Goal: Task Accomplishment & Management: Manage account settings

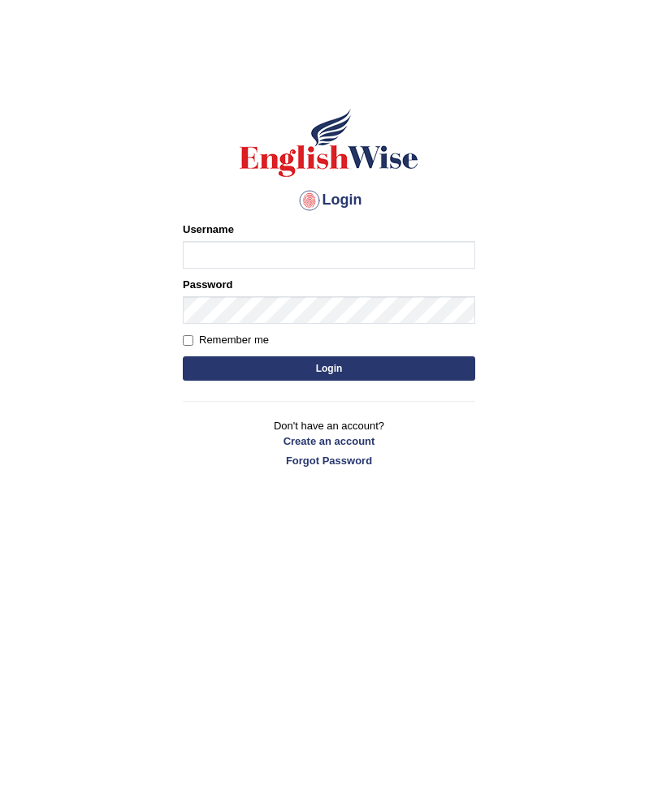
click at [258, 255] on input "Username" at bounding box center [329, 255] width 292 height 28
type input "alsuhail"
click at [192, 343] on input "Remember me" at bounding box center [188, 340] width 11 height 11
checkbox input "true"
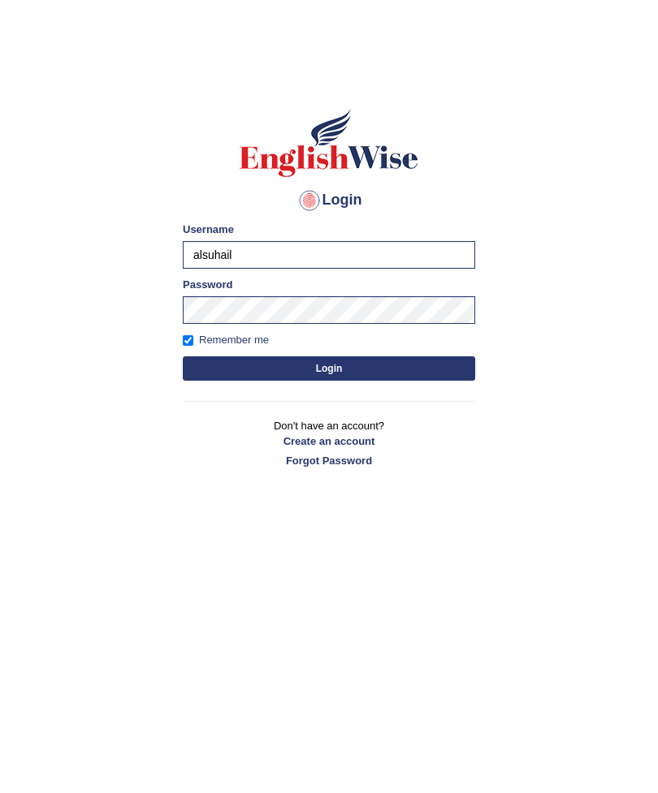
click at [336, 367] on button "Login" at bounding box center [329, 368] width 292 height 24
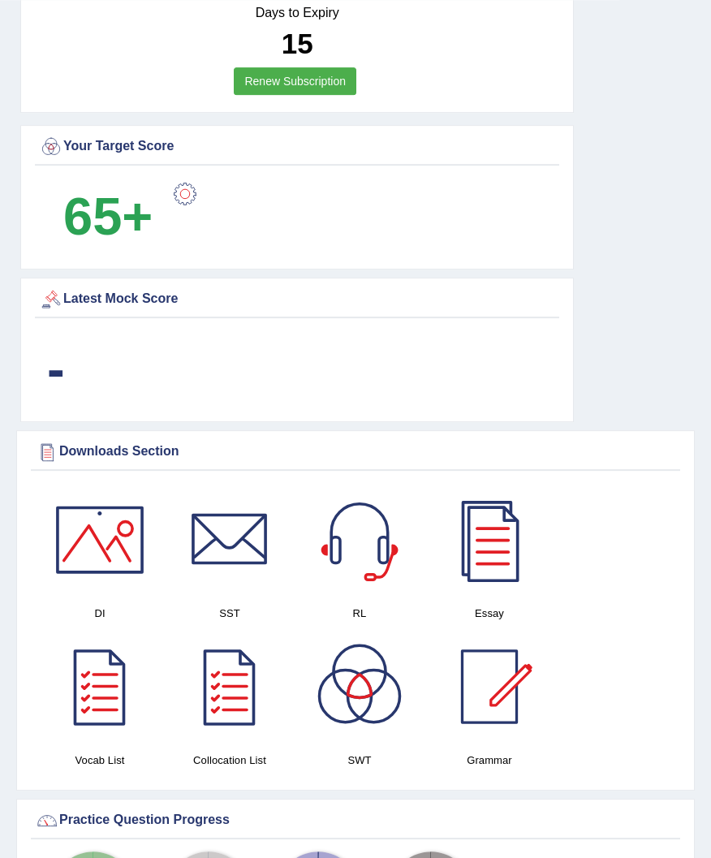
scroll to position [1165, 0]
click at [493, 546] on div at bounding box center [490, 540] width 114 height 114
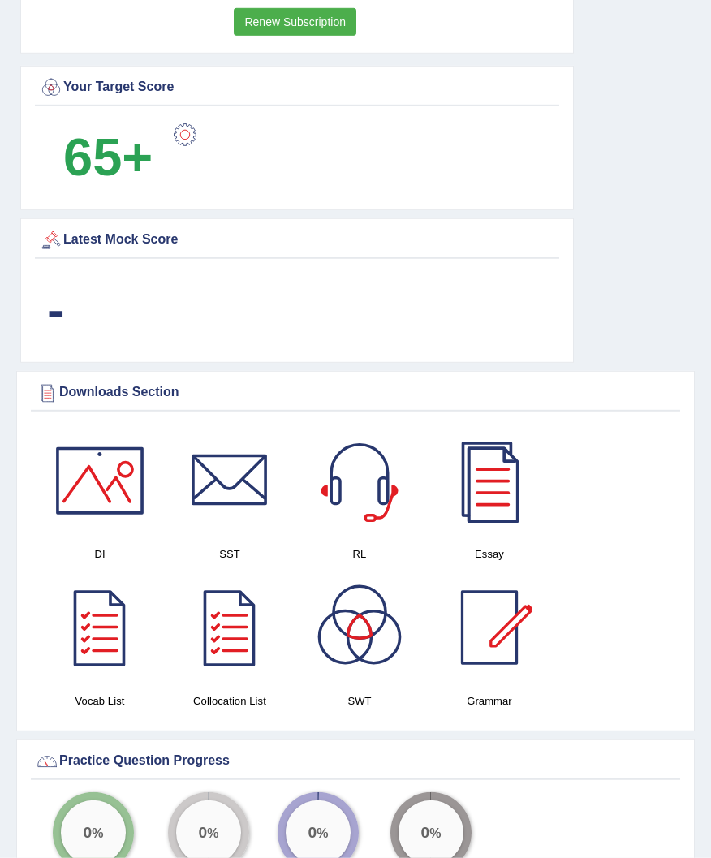
scroll to position [1225, 0]
click at [362, 632] on div at bounding box center [360, 627] width 114 height 114
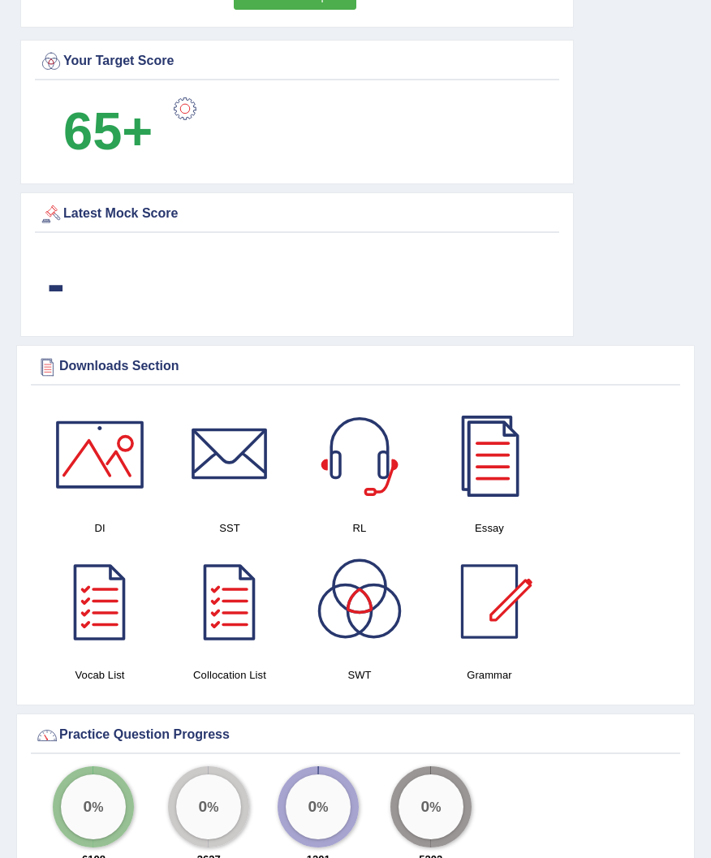
scroll to position [1268, 0]
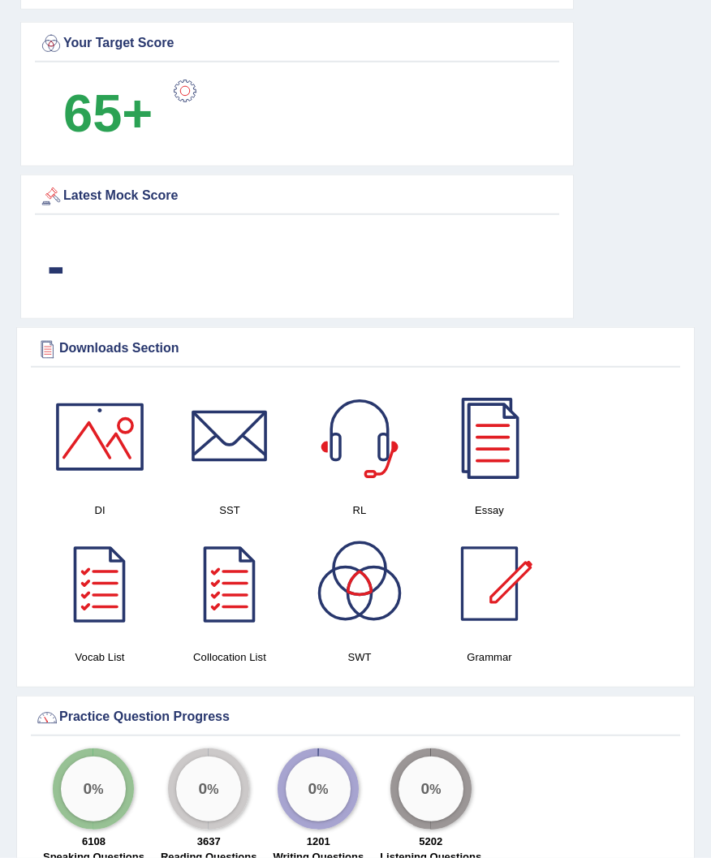
click at [367, 441] on div at bounding box center [360, 437] width 114 height 114
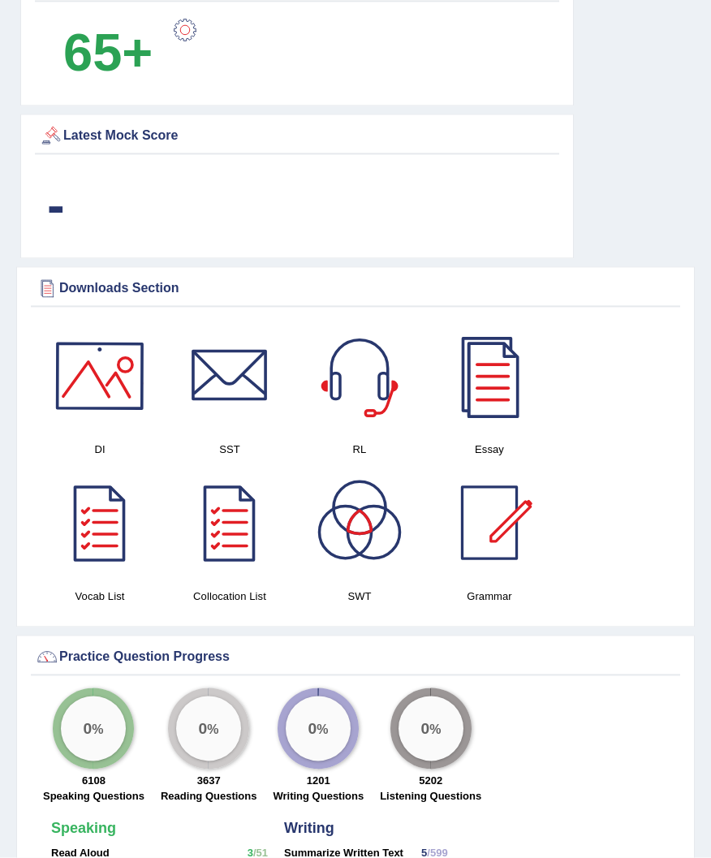
scroll to position [1329, 0]
click at [108, 386] on div at bounding box center [100, 376] width 114 height 114
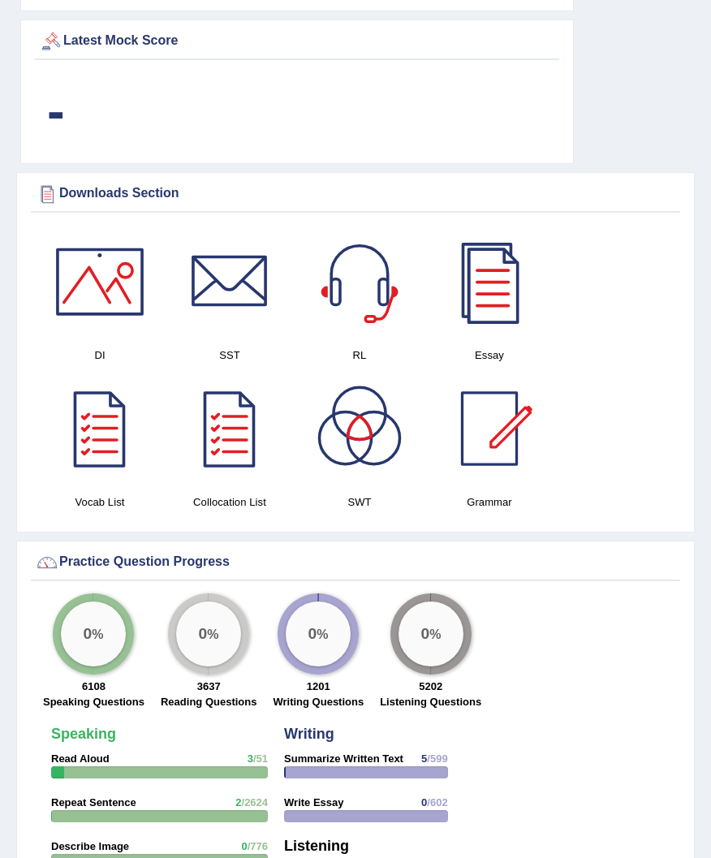
scroll to position [1423, 0]
click at [218, 429] on div at bounding box center [230, 429] width 114 height 114
